Goal: Transaction & Acquisition: Book appointment/travel/reservation

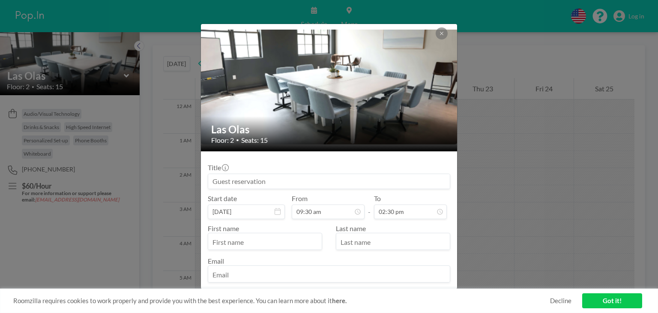
scroll to position [99, 0]
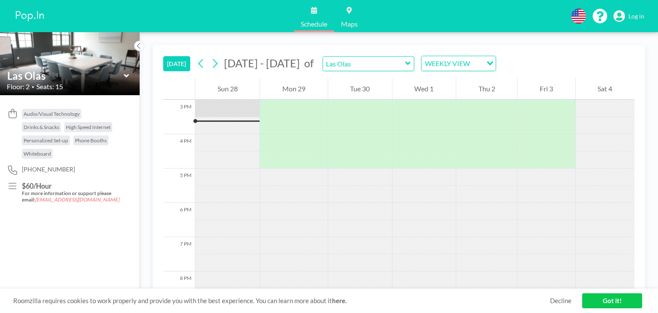
scroll to position [514, 0]
click at [323, 85] on div "Mon 29" at bounding box center [293, 88] width 67 height 21
click at [240, 67] on span "Sep - Oct 2025" at bounding box center [262, 63] width 76 height 13
click at [240, 64] on span "Sep - Oct 2025" at bounding box center [262, 63] width 76 height 13
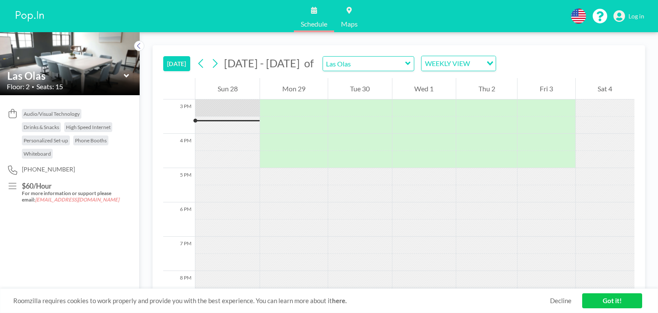
click at [271, 68] on span "Sep - Oct 2025" at bounding box center [262, 63] width 76 height 13
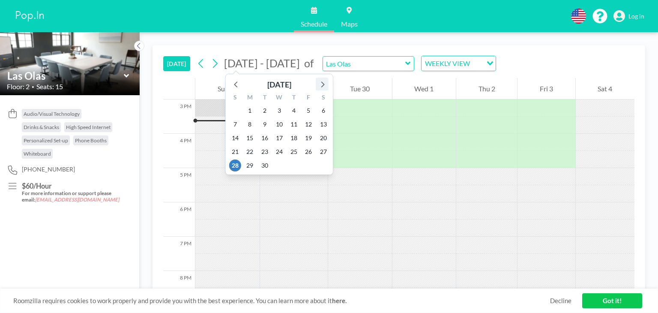
click at [322, 84] on icon at bounding box center [322, 83] width 11 height 11
click at [265, 153] on span "21" at bounding box center [265, 152] width 12 height 12
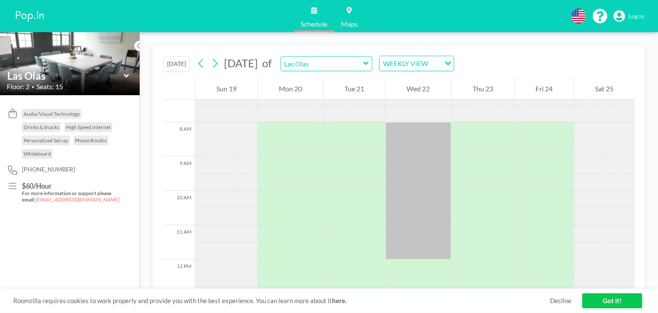
scroll to position [257, 0]
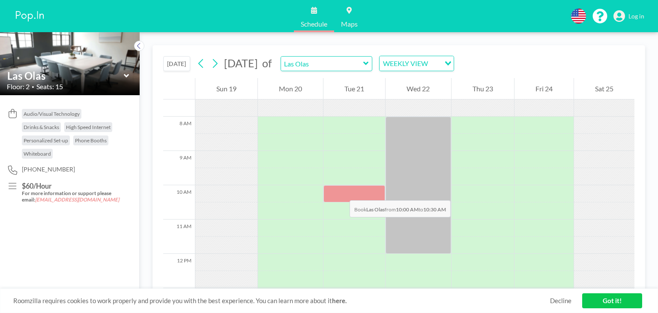
click at [341, 192] on div at bounding box center [354, 193] width 62 height 17
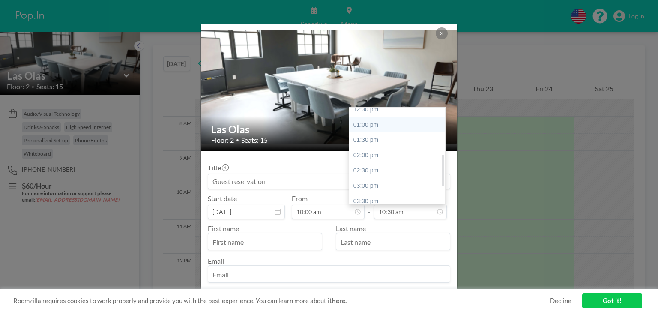
scroll to position [194, 0]
click at [385, 168] on div "04:00 pm" at bounding box center [399, 165] width 100 height 15
type input "04:00 pm"
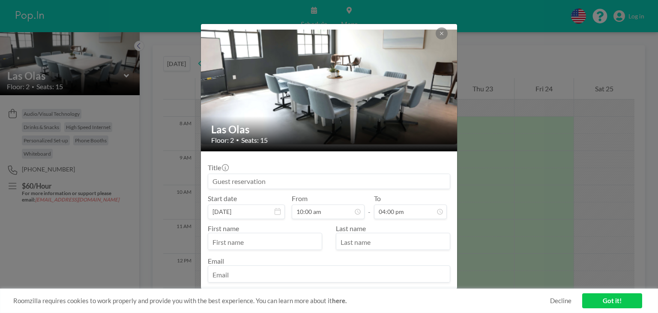
click at [299, 182] on input at bounding box center [329, 181] width 242 height 15
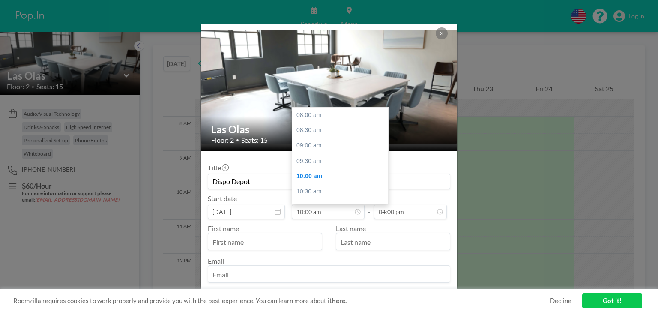
scroll to position [61, 0]
click at [253, 240] on input "text" at bounding box center [265, 242] width 114 height 15
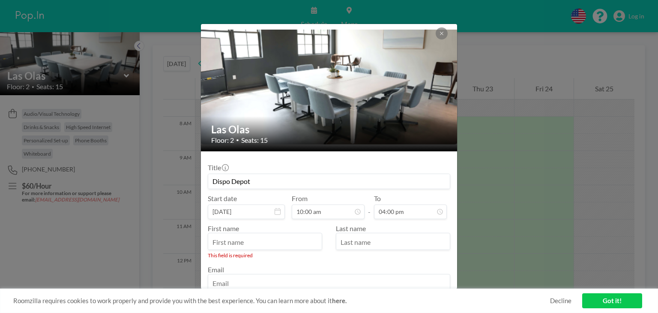
click at [414, 174] on input "Dispo Depot" at bounding box center [329, 181] width 242 height 15
type input "Dispo Depot QBR"
click at [291, 240] on input "text" at bounding box center [265, 242] width 114 height 15
type input "e"
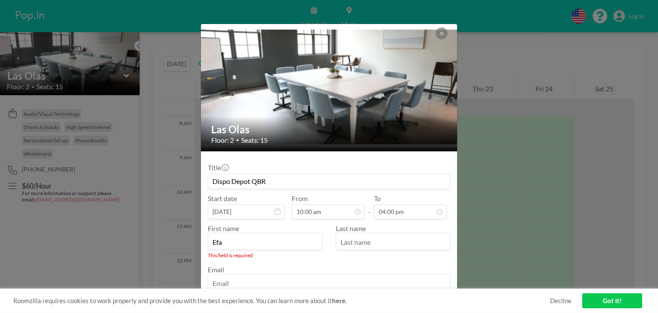
type input "Efa"
type input "Mboto"
type input "efam@dispo-depot.com"
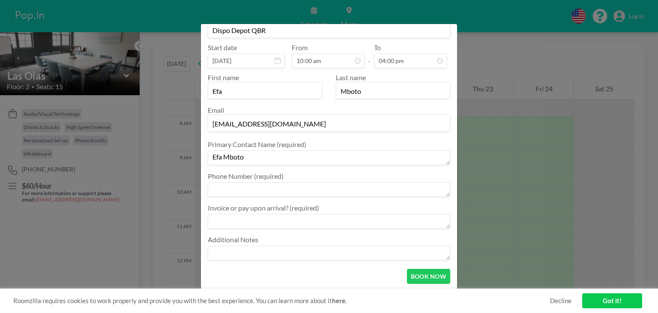
type textarea "Efa Mboto"
type textarea "[PHONE_NUMBER]"
click at [302, 251] on textarea at bounding box center [329, 253] width 243 height 15
click at [279, 223] on textarea "invoice" at bounding box center [329, 221] width 243 height 15
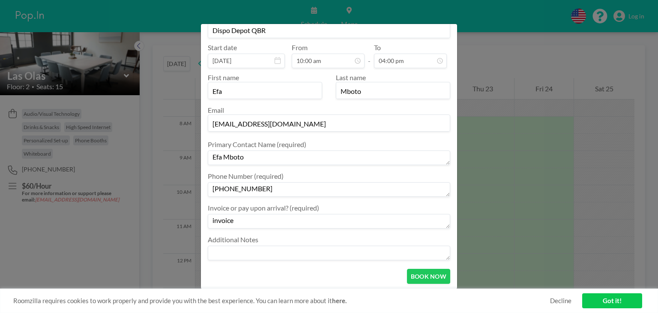
click at [279, 223] on textarea "invoice" at bounding box center [329, 221] width 243 height 15
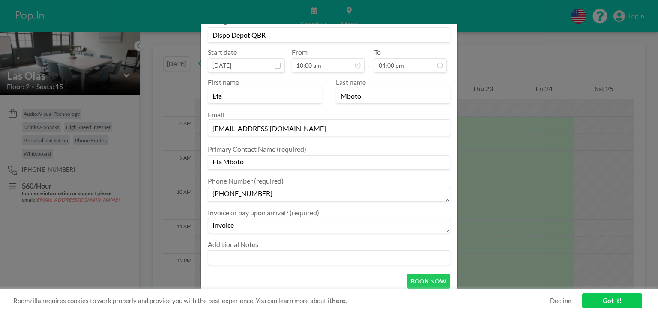
scroll to position [167, 0]
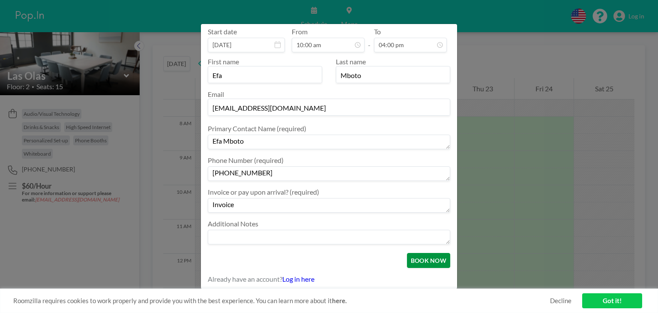
type textarea "Invoice"
click at [420, 261] on button "BOOK NOW" at bounding box center [428, 260] width 43 height 15
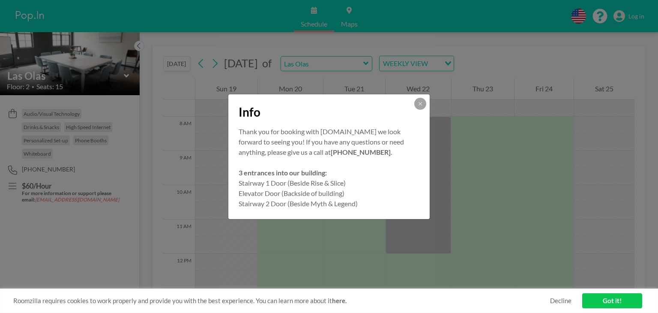
click at [269, 139] on p "Thank you for booking with Pop.In we look forward to seeing you! If you have an…" at bounding box center [329, 141] width 181 height 31
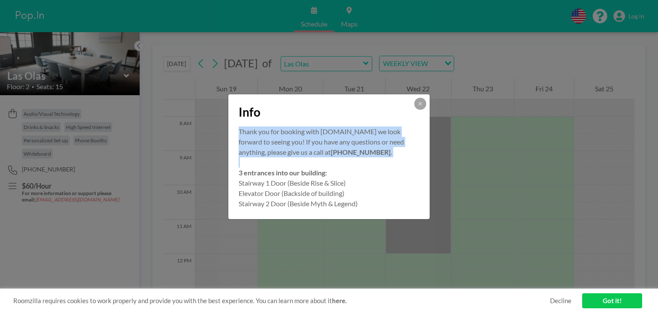
click at [269, 139] on p "Thank you for booking with Pop.In we look forward to seeing you! If you have an…" at bounding box center [329, 141] width 181 height 31
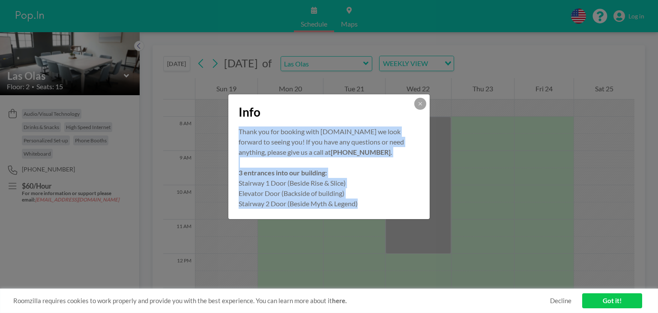
copy body "Thank you for booking with Pop.In we look forward to seeing you! If you have an…"
click at [419, 100] on button at bounding box center [420, 104] width 12 height 12
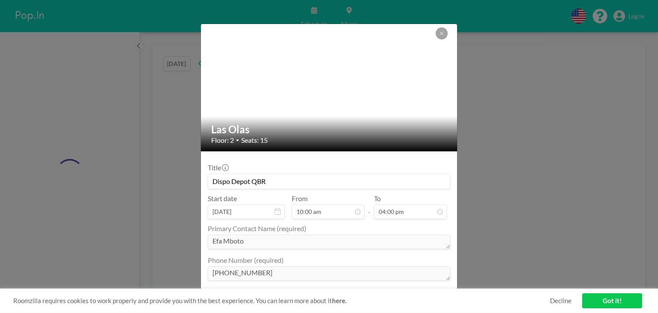
type input "Las Olas"
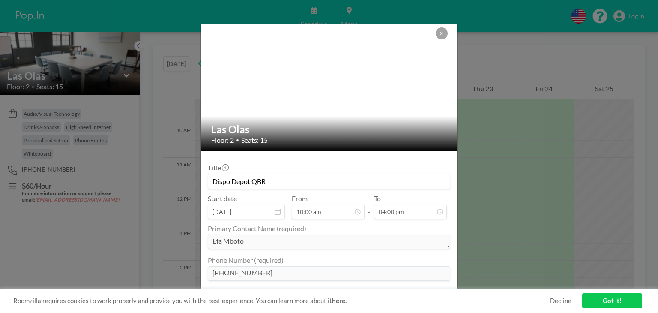
scroll to position [326, 0]
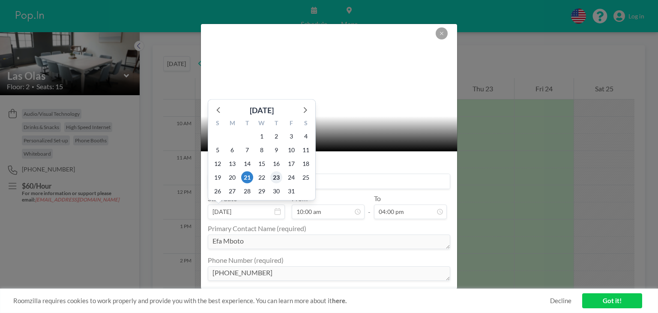
click at [279, 178] on span "23" at bounding box center [276, 177] width 12 height 12
type input "[DATE]"
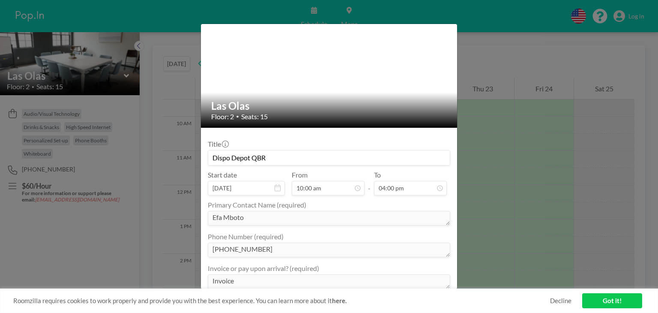
scroll to position [85, 0]
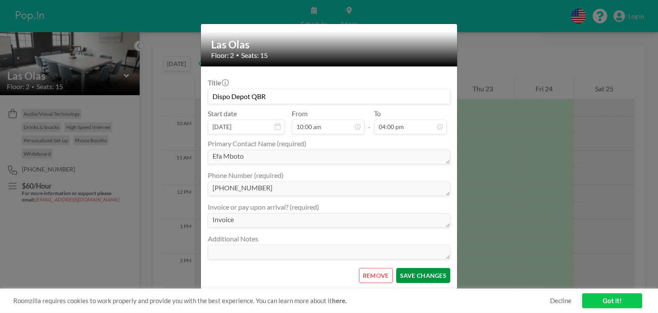
click at [435, 274] on button "SAVE CHANGES" at bounding box center [423, 275] width 54 height 15
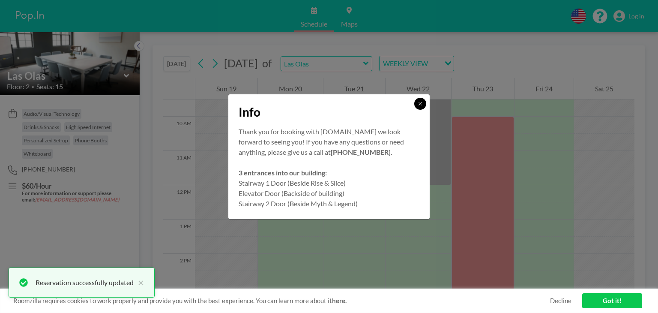
click at [421, 102] on icon at bounding box center [420, 103] width 5 height 5
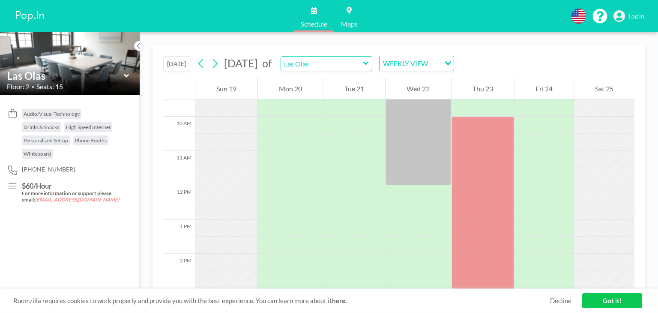
click at [599, 305] on link "Got it!" at bounding box center [612, 300] width 60 height 15
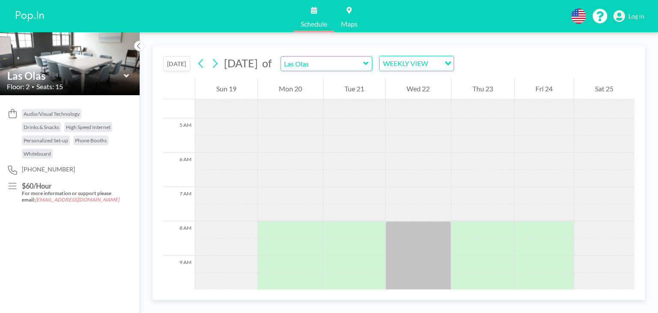
scroll to position [152, 0]
